Goal: Obtain resource: Obtain resource

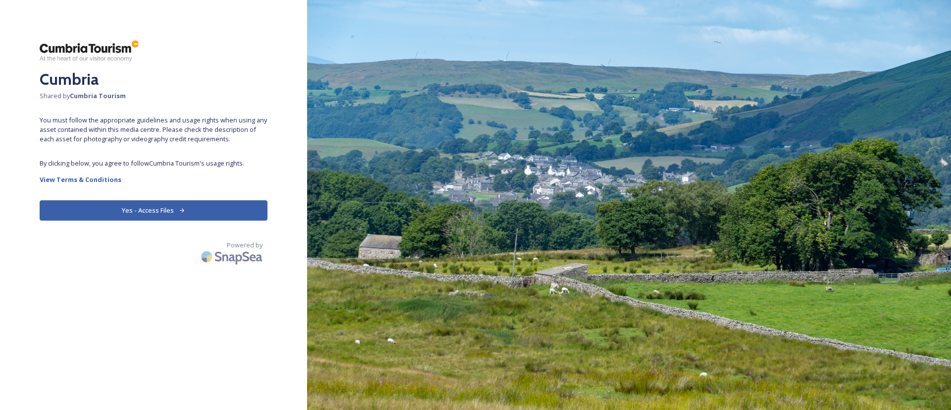
click at [186, 201] on button "Yes - Access Files" at bounding box center [154, 210] width 228 height 20
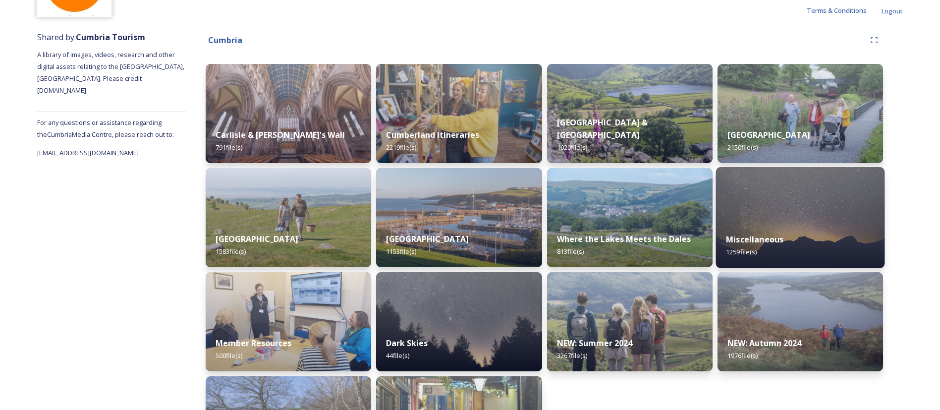
scroll to position [170, 0]
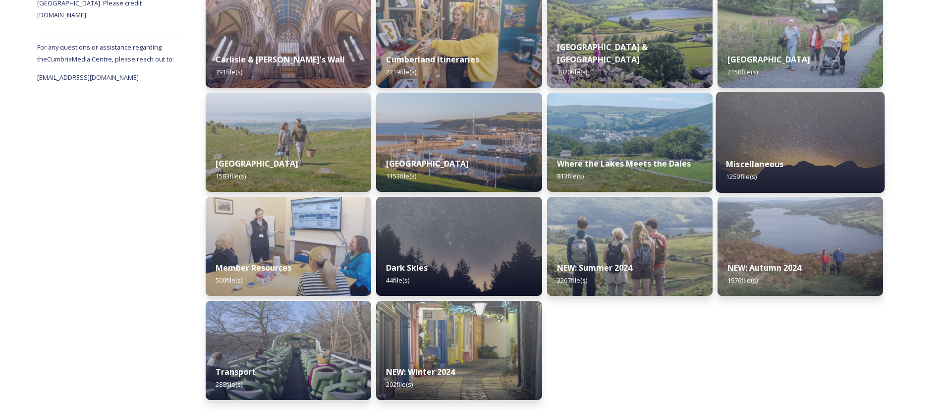
click at [802, 161] on div "Miscellaneous 1259 file(s)" at bounding box center [799, 170] width 169 height 45
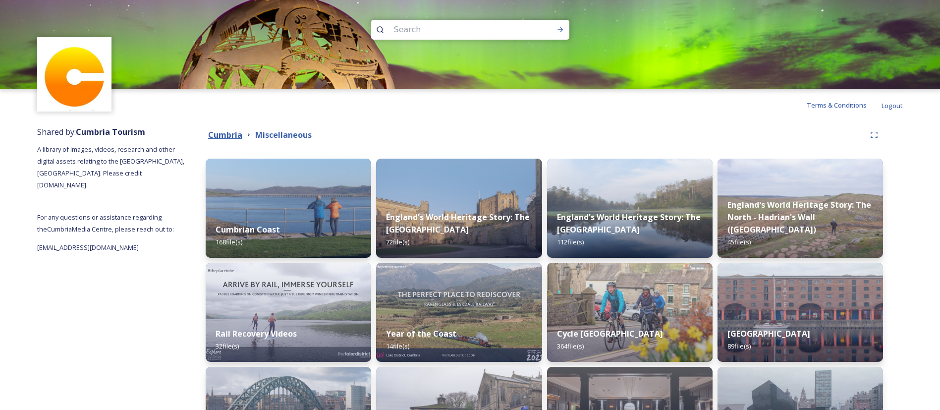
click at [221, 131] on strong "Cumbria" at bounding box center [225, 134] width 34 height 11
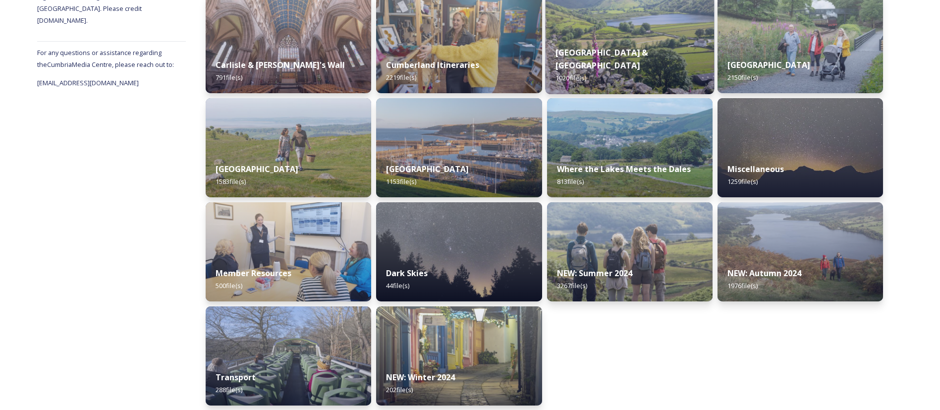
scroll to position [165, 0]
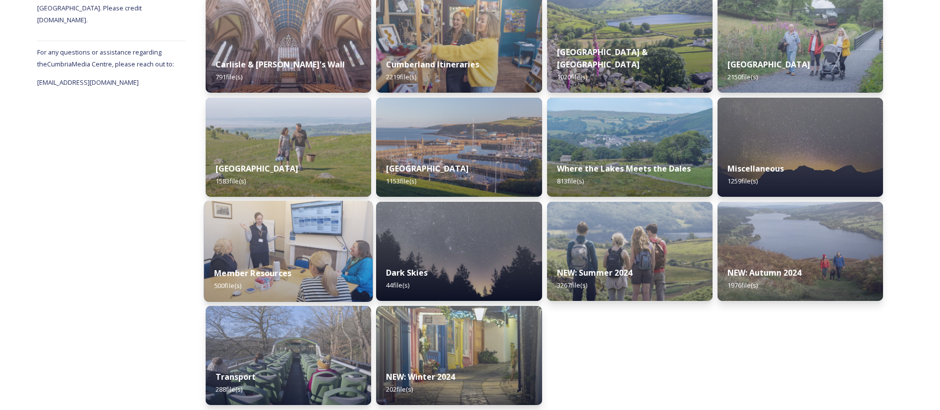
click at [301, 279] on div "Member Resources 500 file(s)" at bounding box center [288, 279] width 169 height 45
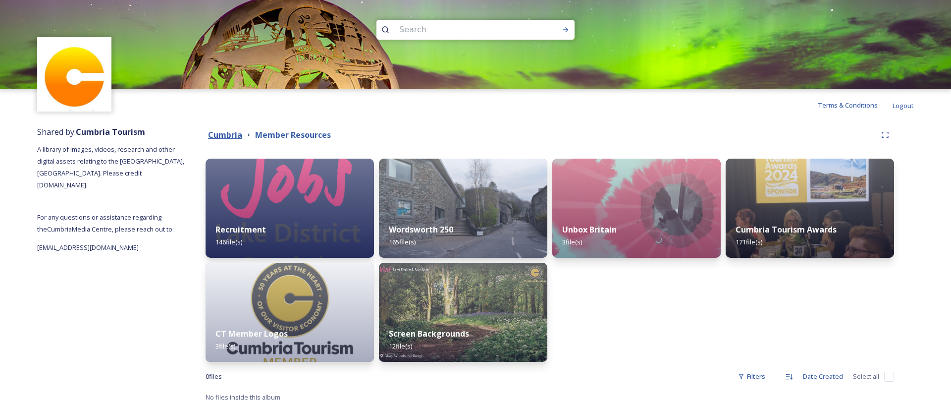
click at [228, 130] on strong "Cumbria" at bounding box center [225, 134] width 34 height 11
